Goal: Find specific page/section: Find specific page/section

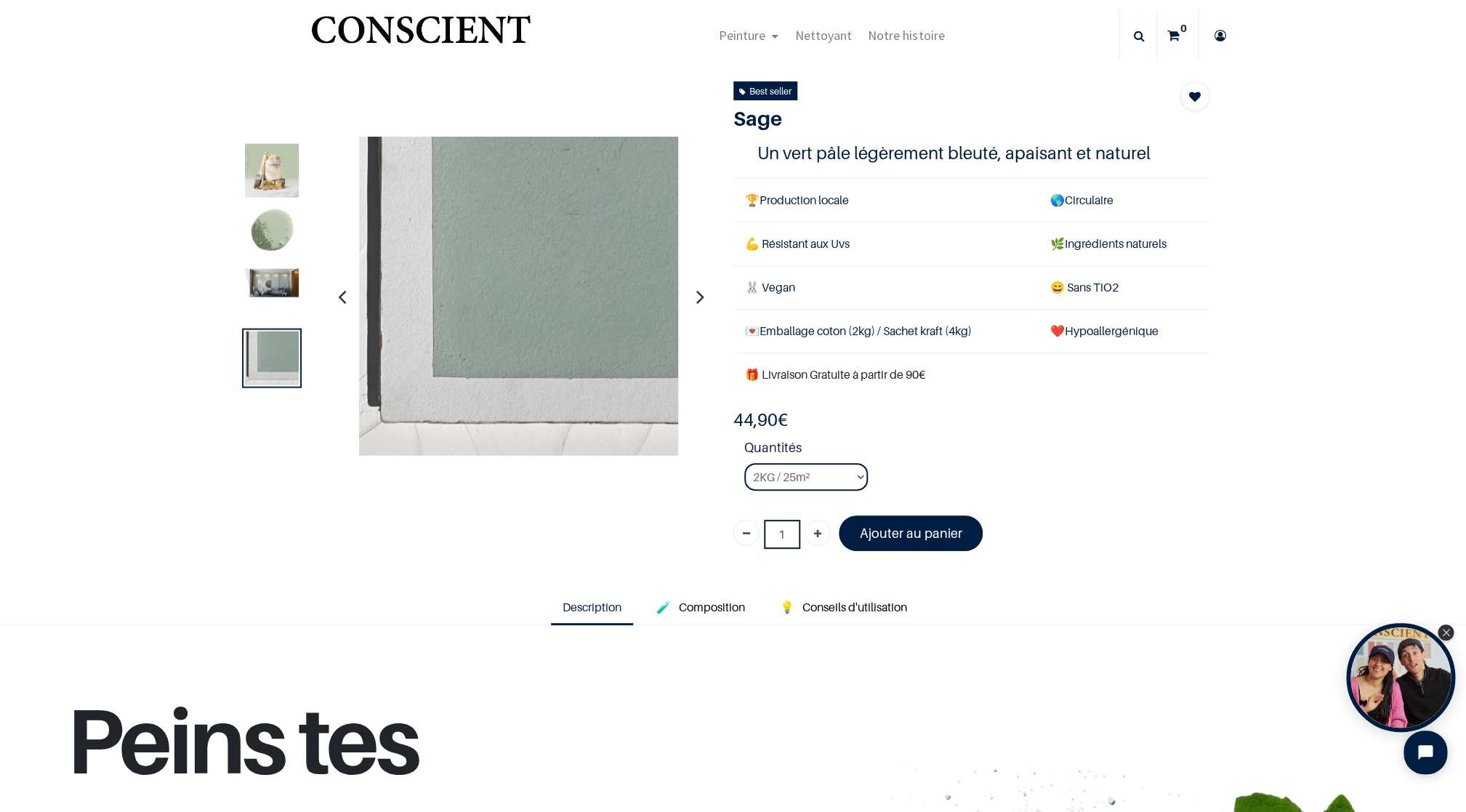
scroll to position [12, 0]
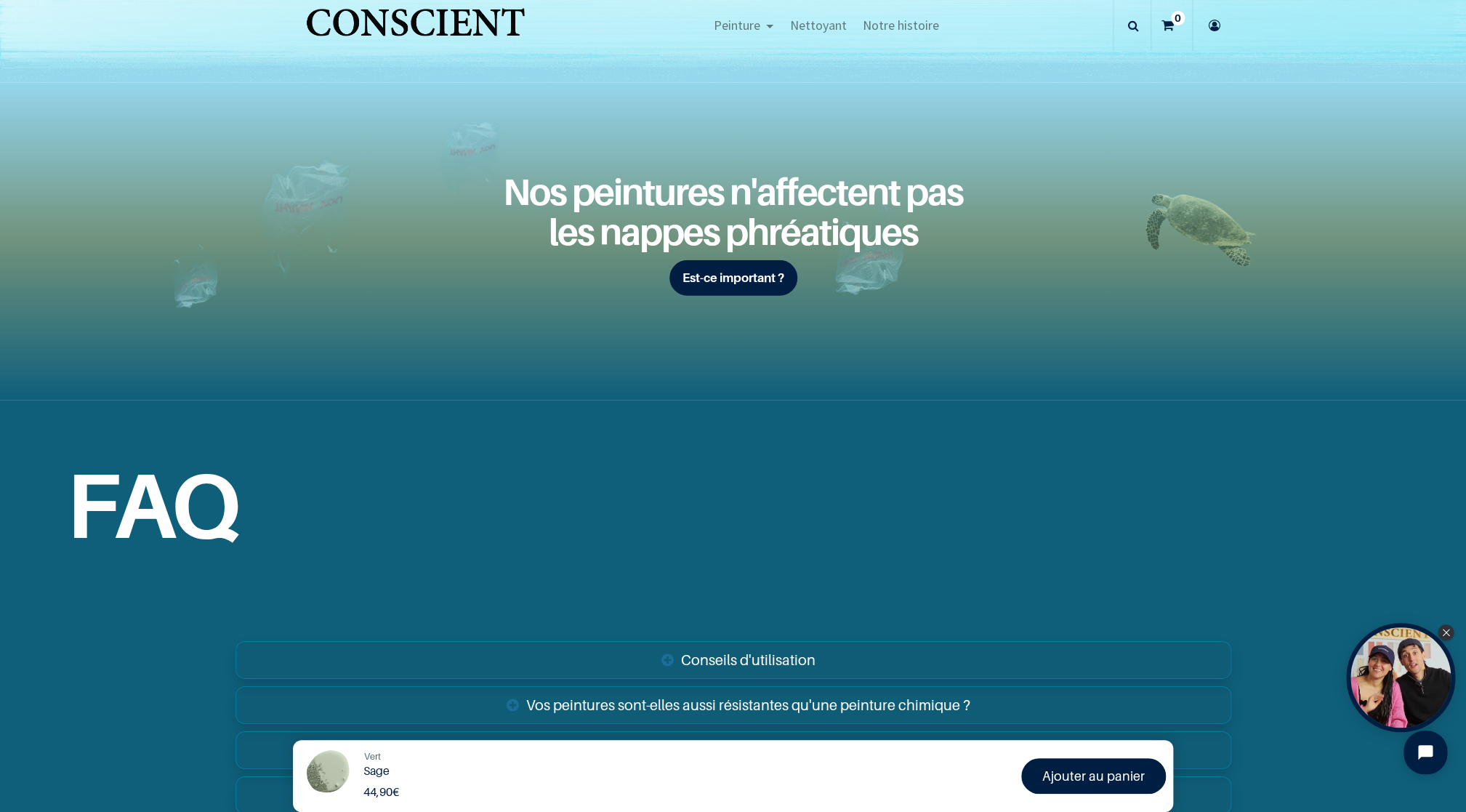
scroll to position [2463, 0]
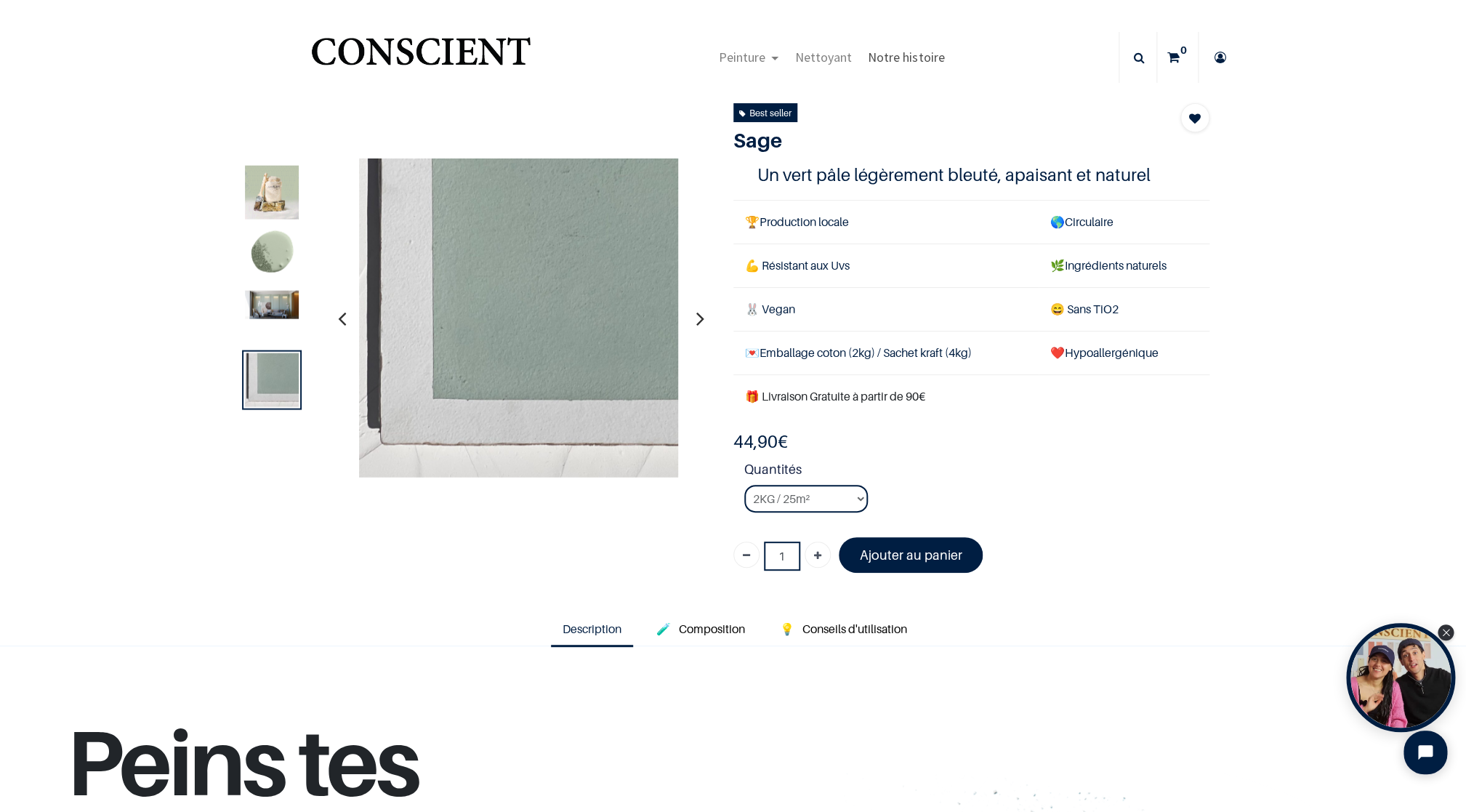
click at [903, 57] on span "Notre histoire" at bounding box center [906, 56] width 76 height 16
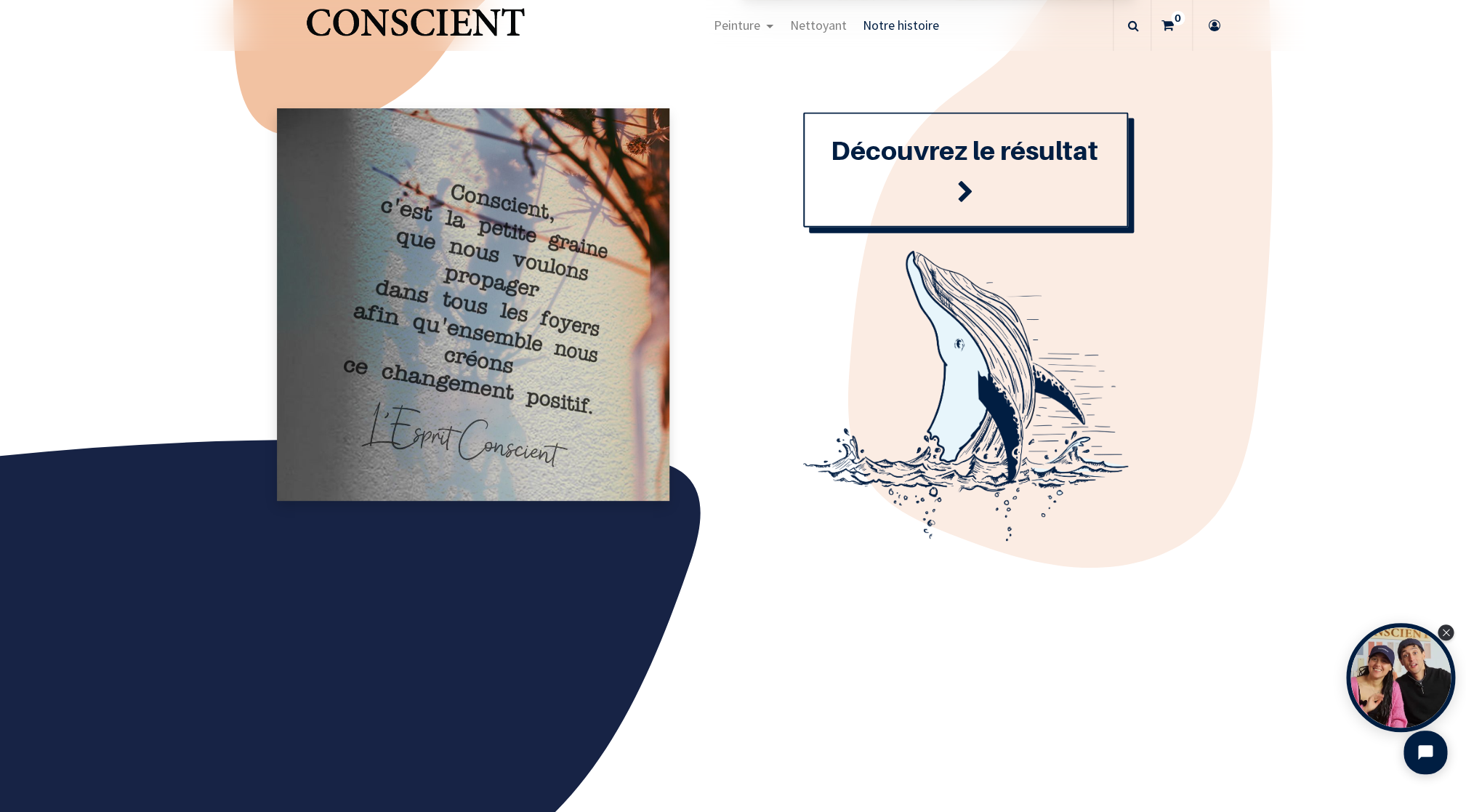
scroll to position [1182, 0]
